Goal: Task Accomplishment & Management: Manage account settings

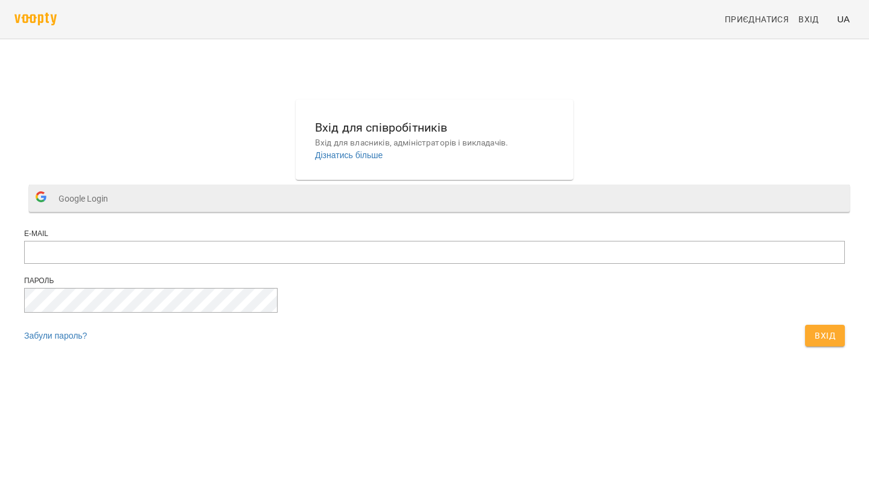
click at [453, 212] on button "Google Login" at bounding box center [439, 198] width 821 height 27
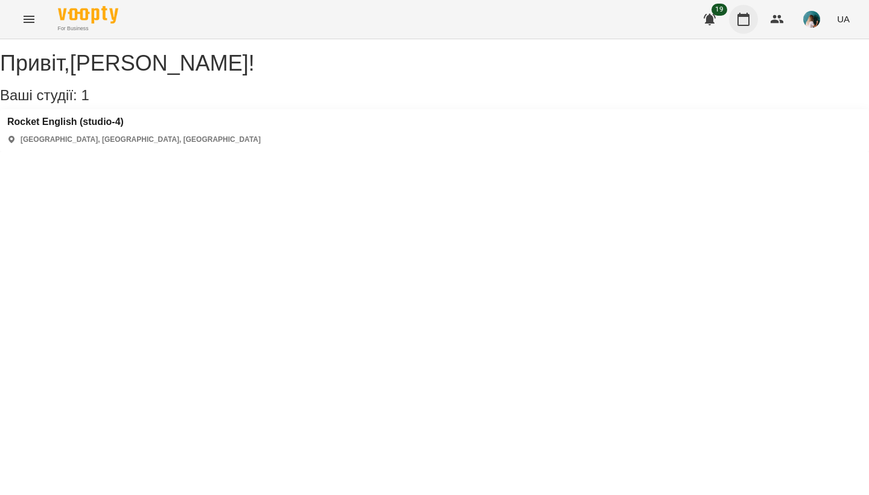
click at [745, 16] on icon "button" at bounding box center [744, 19] width 12 height 13
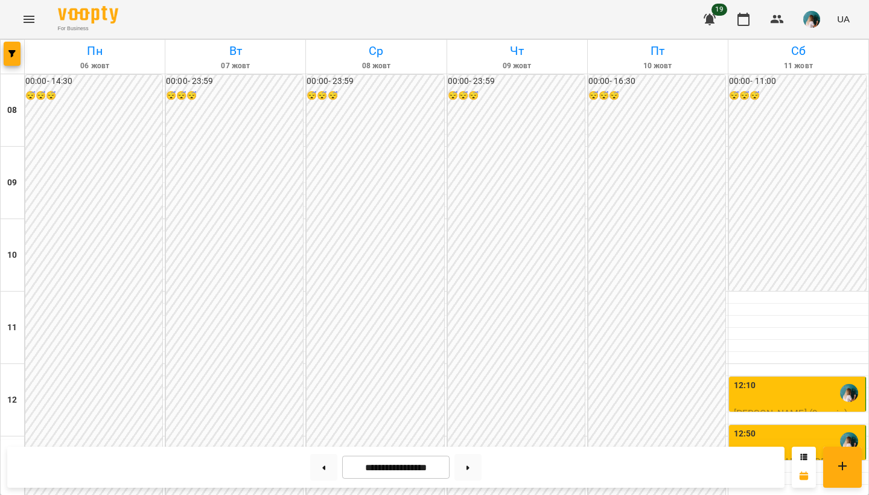
scroll to position [575, 0]
click at [465, 471] on button at bounding box center [468, 467] width 27 height 27
type input "**********"
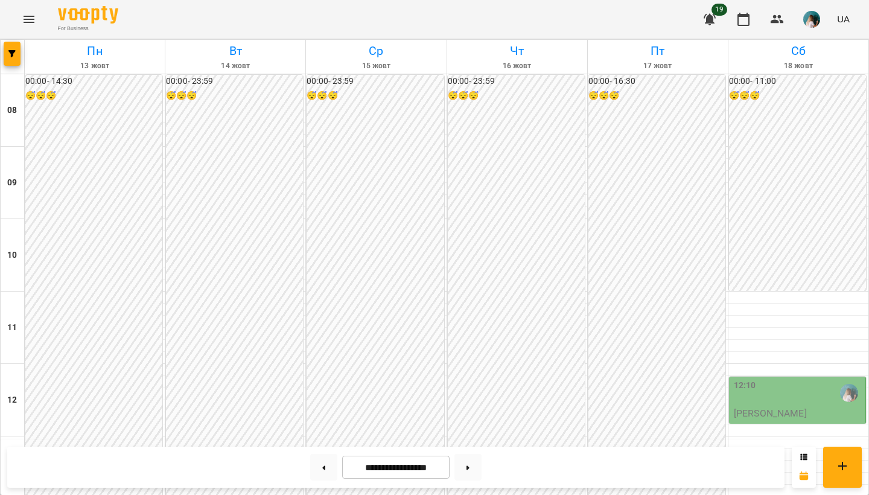
scroll to position [386, 0]
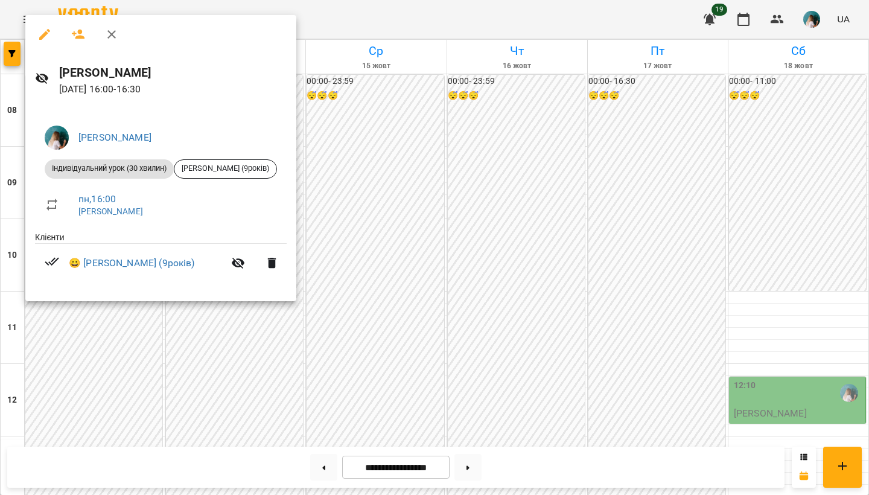
click at [182, 329] on div at bounding box center [434, 247] width 869 height 495
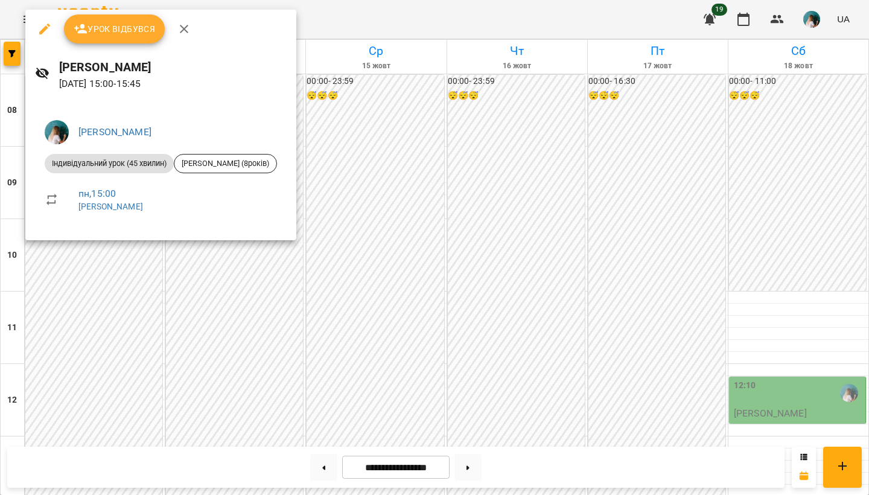
click at [172, 264] on div at bounding box center [434, 247] width 869 height 495
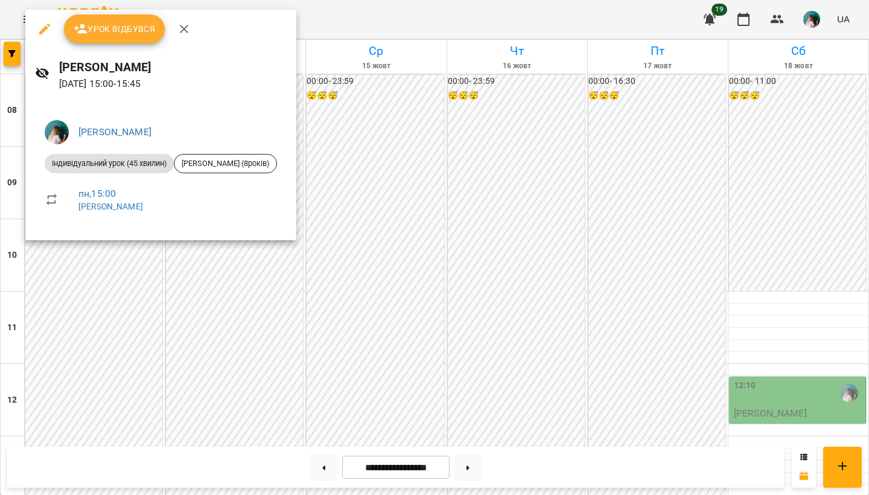
click at [148, 284] on div at bounding box center [434, 247] width 869 height 495
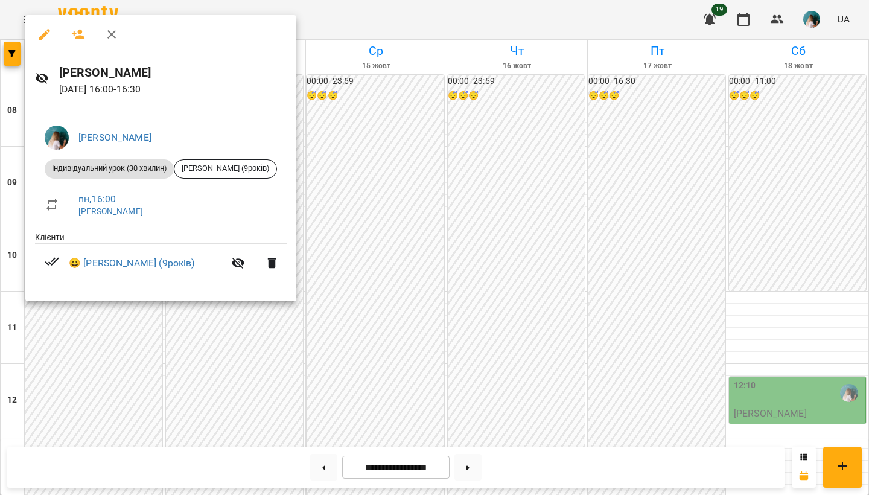
click at [196, 311] on div at bounding box center [434, 247] width 869 height 495
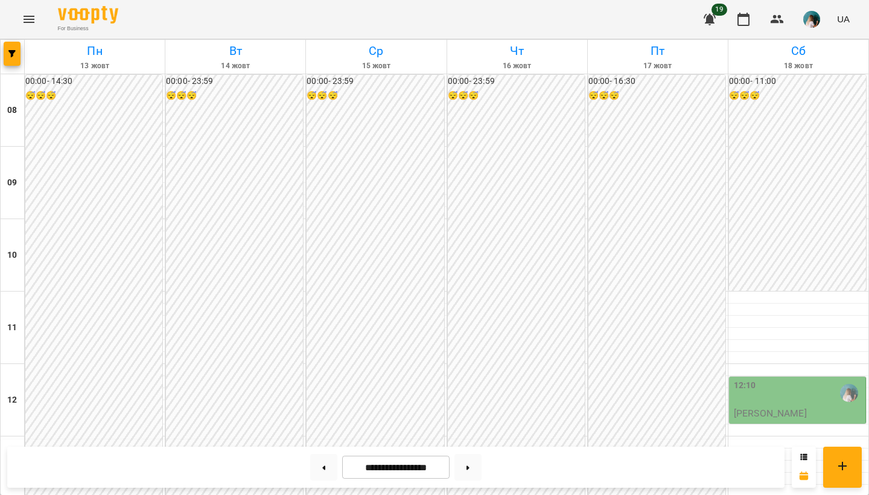
scroll to position [383, 0]
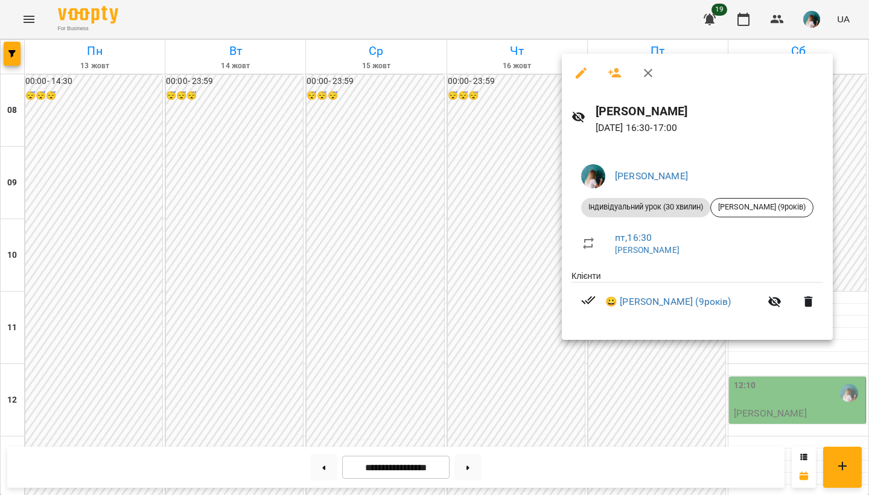
click at [465, 322] on div at bounding box center [434, 247] width 869 height 495
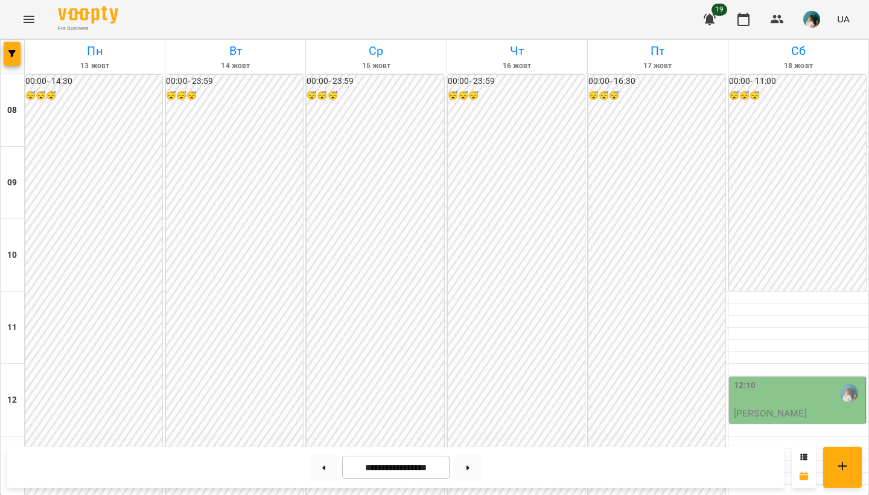
scroll to position [462, 0]
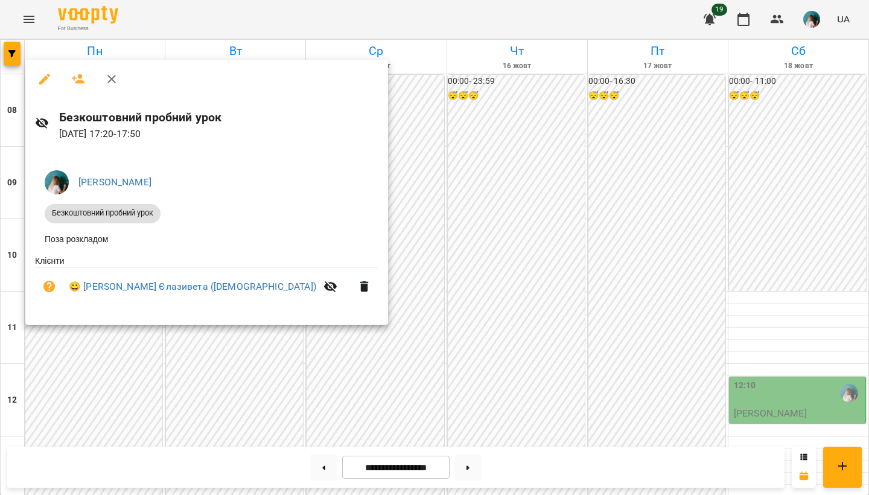
click at [87, 374] on div at bounding box center [434, 247] width 869 height 495
